Goal: Communication & Community: Answer question/provide support

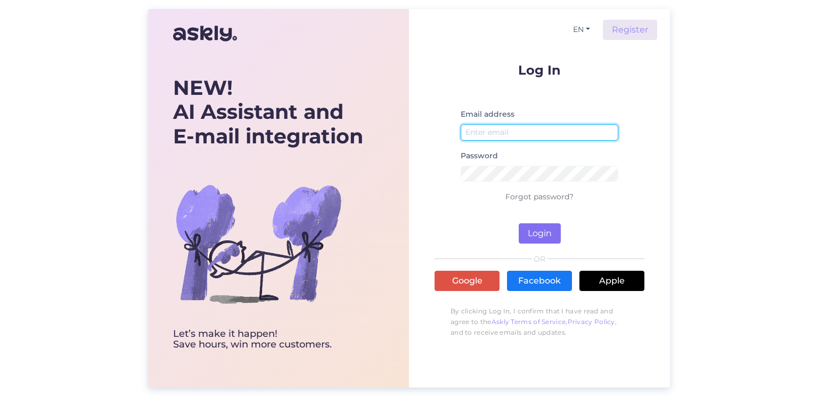
type input "[EMAIL_ADDRESS][DOMAIN_NAME]"
click at [548, 229] on button "Login" at bounding box center [540, 233] width 42 height 20
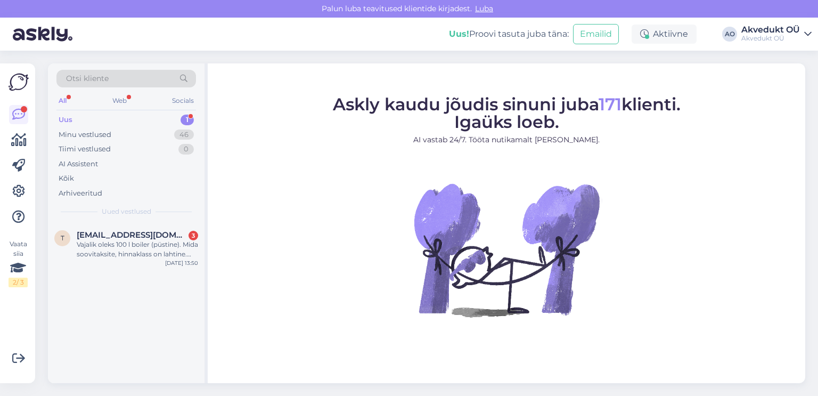
click at [69, 118] on div "Uus" at bounding box center [66, 119] width 14 height 11
click at [69, 116] on div "Uus" at bounding box center [66, 119] width 14 height 11
click at [115, 237] on span "[EMAIL_ADDRESS][DOMAIN_NAME]" at bounding box center [132, 235] width 111 height 10
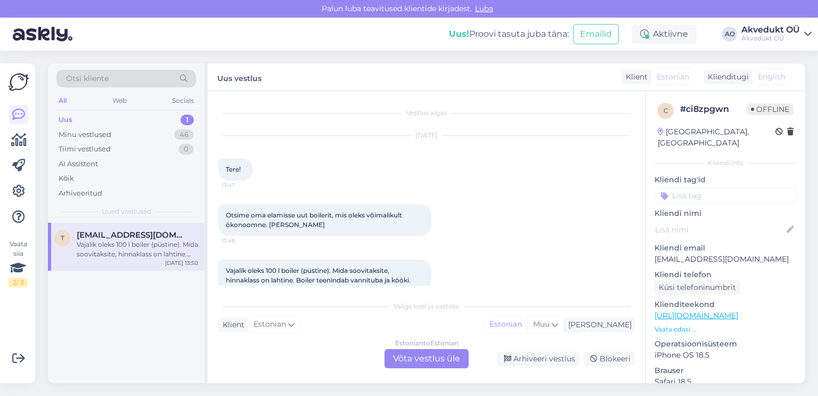
scroll to position [17, 0]
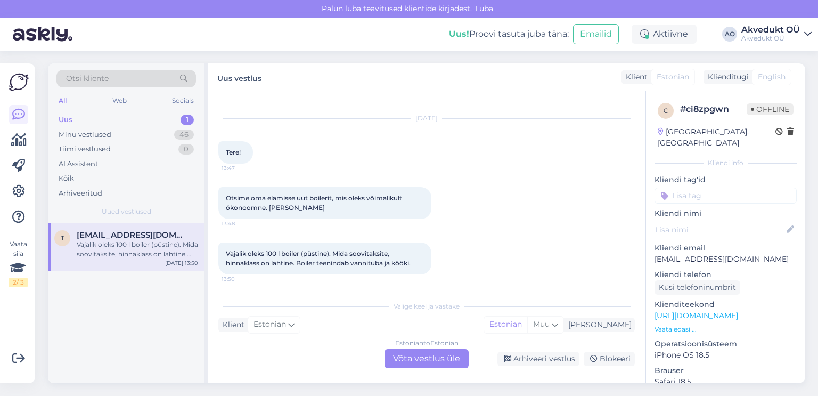
click at [438, 356] on div "Estonian to Estonian Võta vestlus üle" at bounding box center [426, 358] width 84 height 19
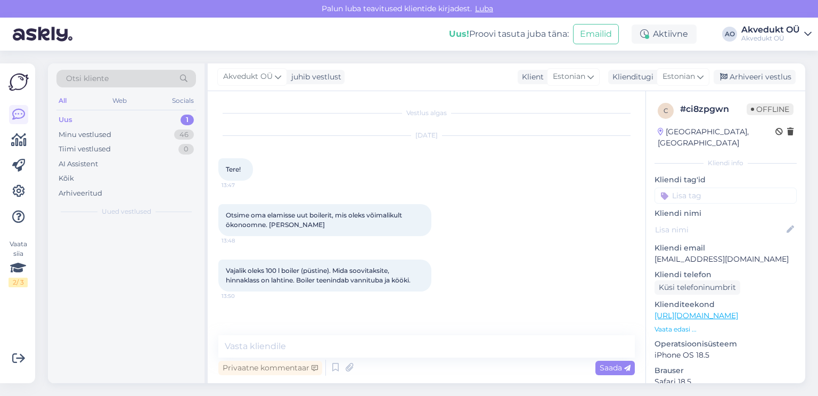
scroll to position [0, 0]
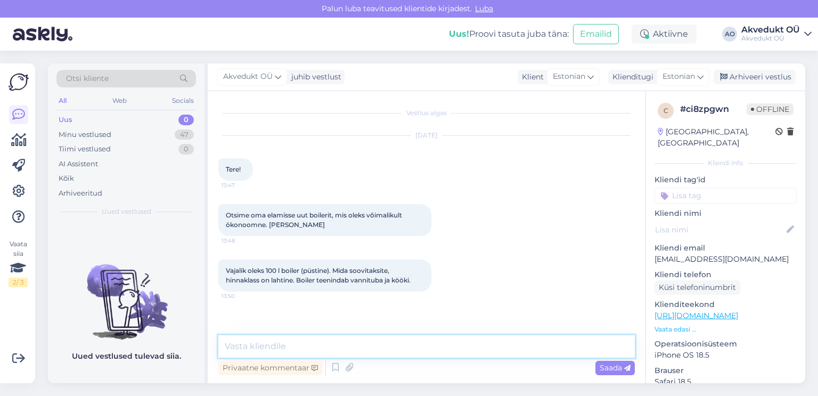
click at [309, 345] on textarea at bounding box center [426, 346] width 416 height 22
type textarea "Tere, saadame teile meilipeale pakkumise paarile erinevale boilerile."
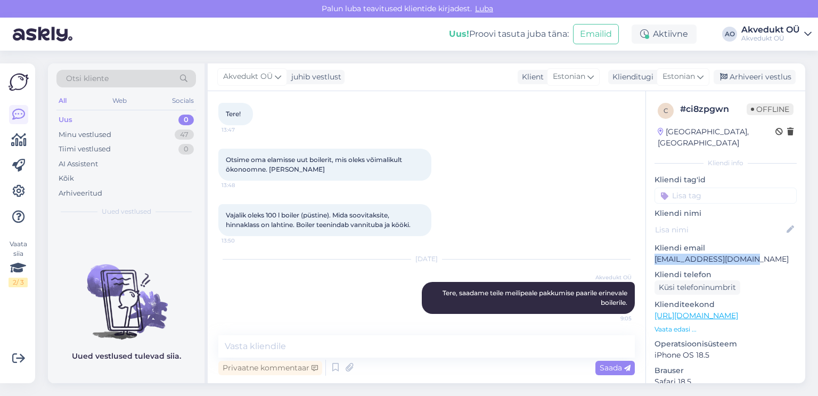
drag, startPoint x: 754, startPoint y: 249, endPoint x: 654, endPoint y: 251, distance: 100.1
click at [654, 253] on p "[EMAIL_ADDRESS][DOMAIN_NAME]" at bounding box center [725, 258] width 142 height 11
copy p "[EMAIL_ADDRESS][DOMAIN_NAME]"
